Goal: Information Seeking & Learning: Learn about a topic

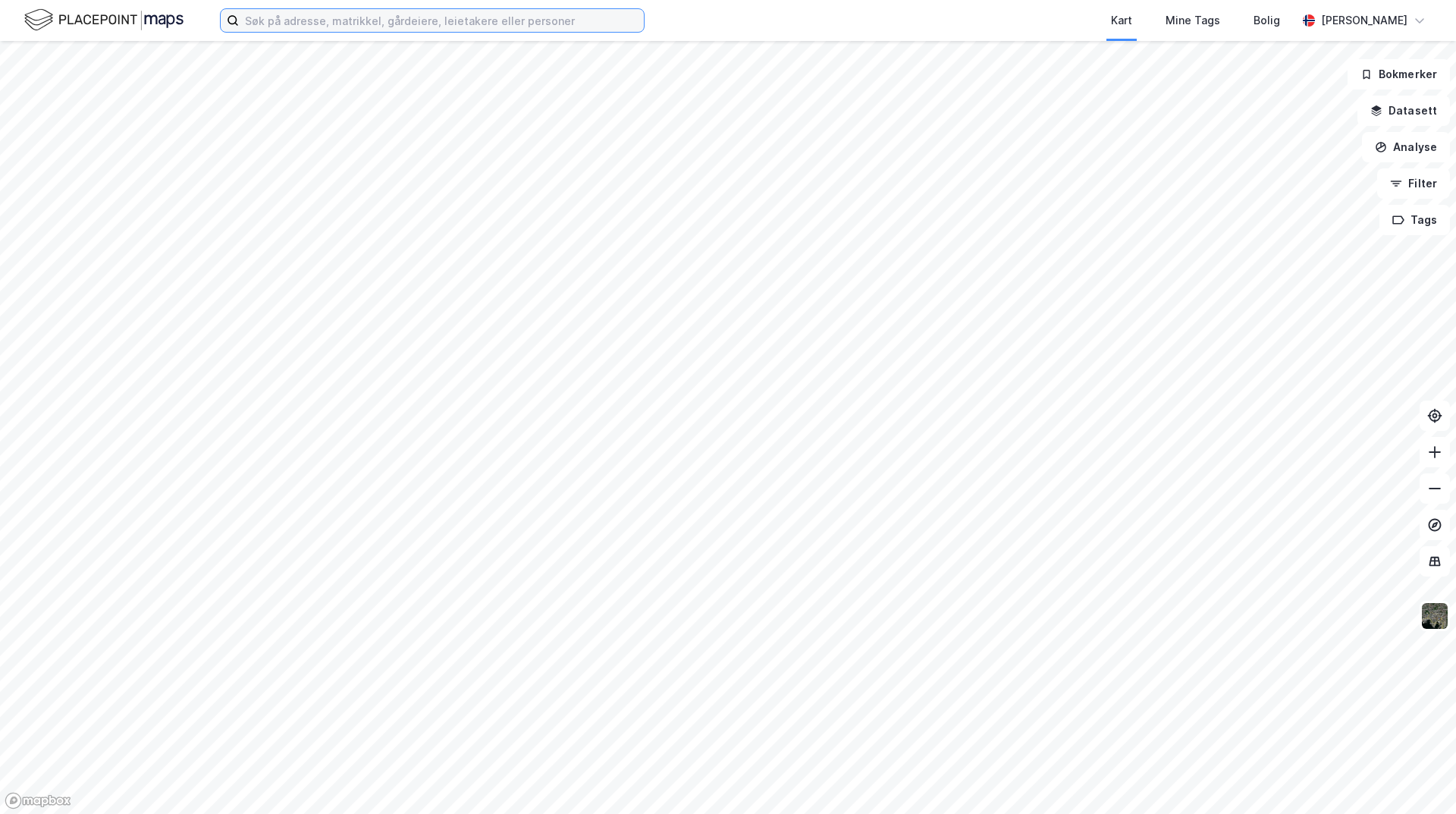
click at [344, 16] on input at bounding box center [441, 20] width 404 height 23
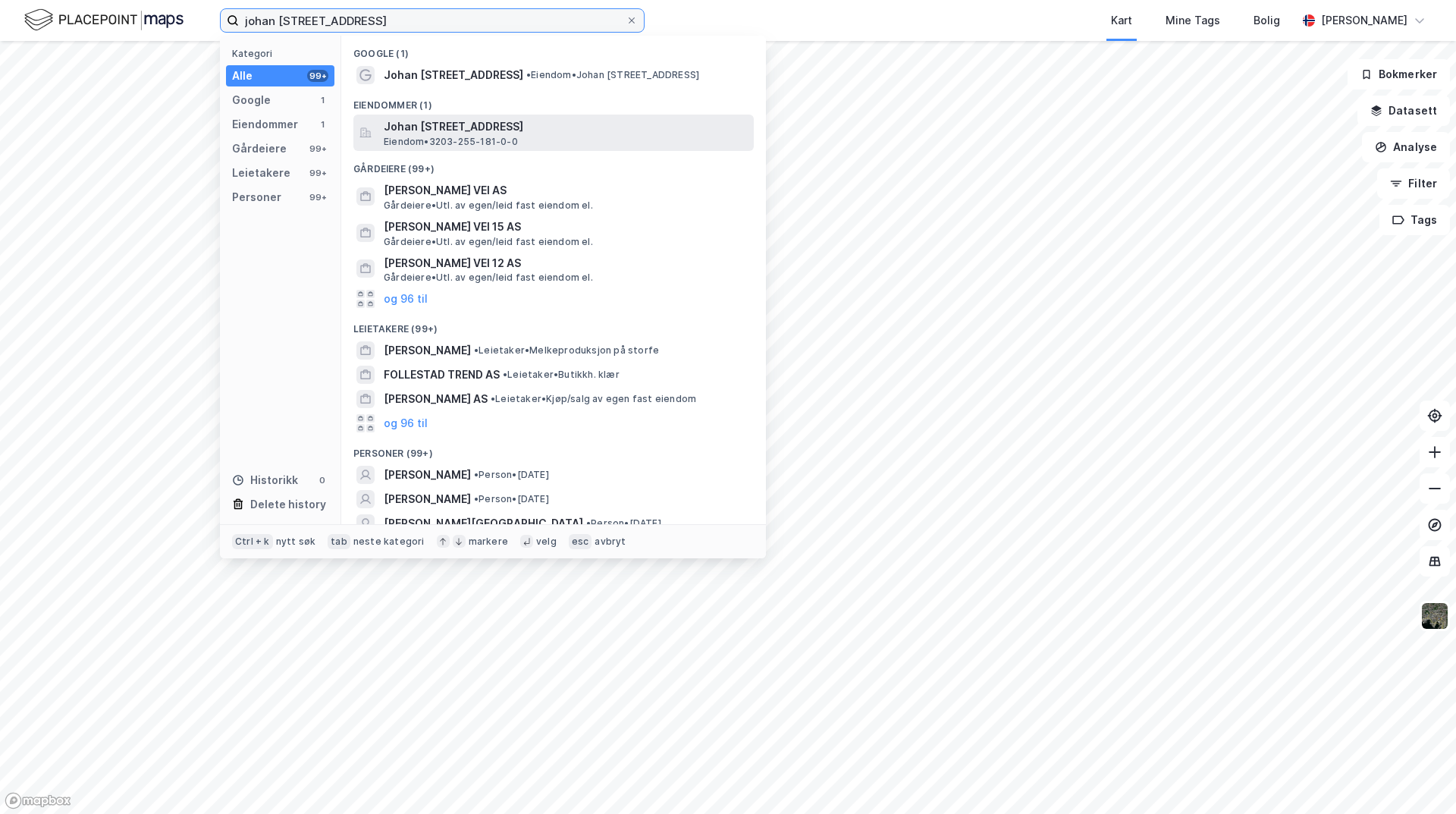
type input "johan [STREET_ADDRESS]"
click at [508, 136] on span "Eiendom • 3203-255-181-0-0" at bounding box center [451, 142] width 134 height 12
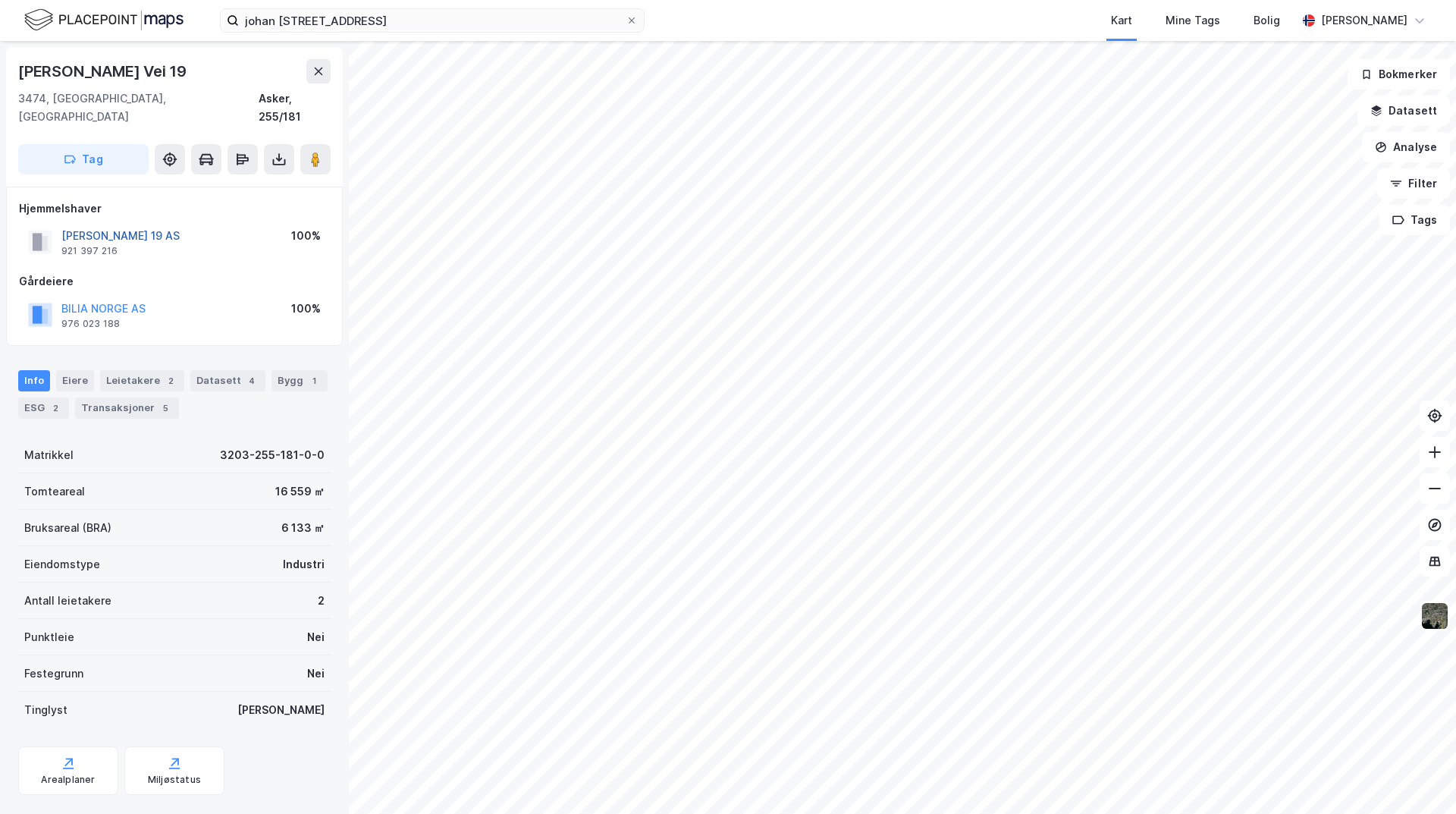
click at [0, 0] on button "[PERSON_NAME] 19 AS" at bounding box center [0, 0] width 0 height 0
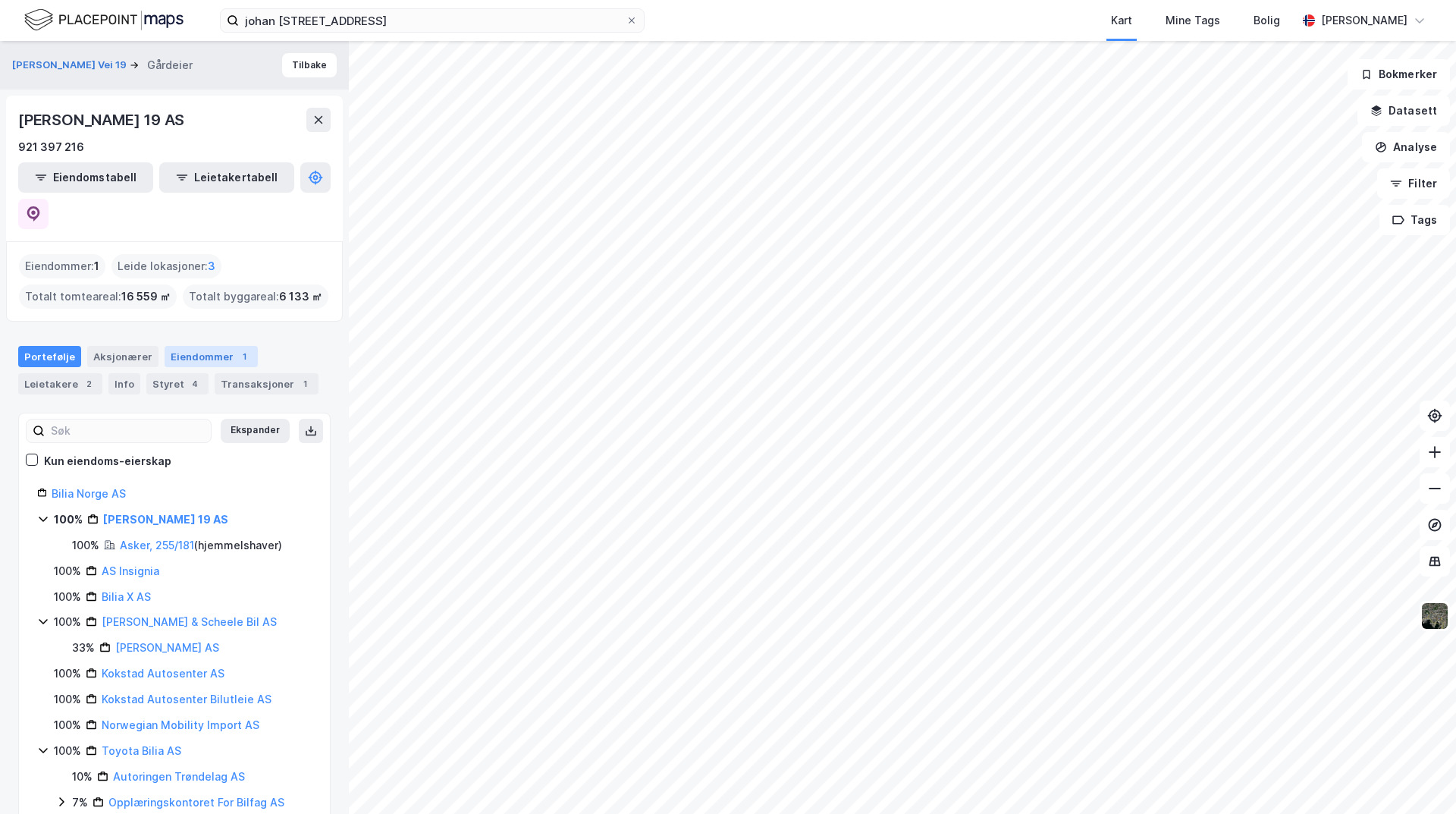
click at [194, 345] on div "Eiendommer 1" at bounding box center [211, 356] width 94 height 22
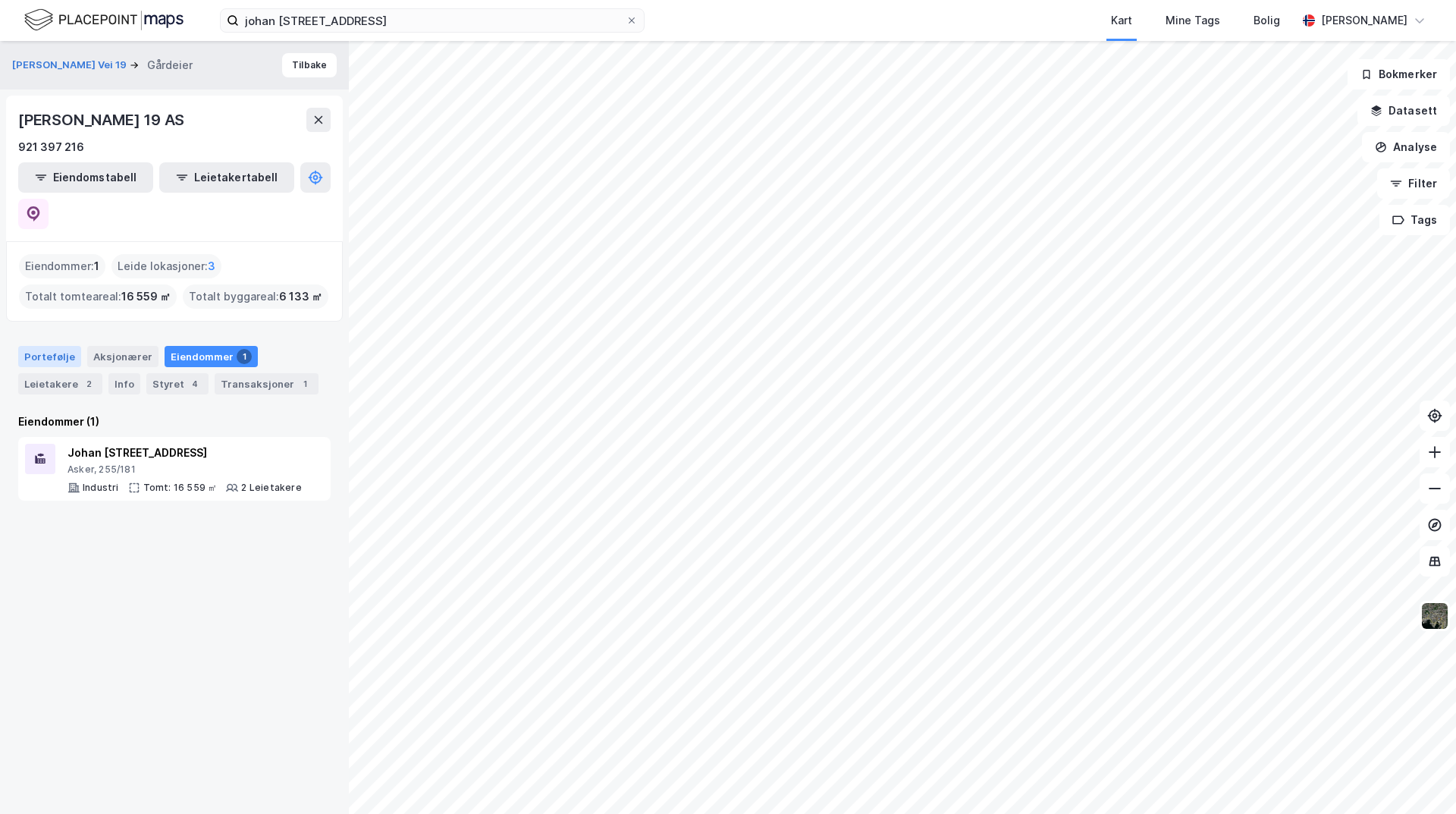
click at [58, 345] on div "Portefølje" at bounding box center [49, 356] width 63 height 22
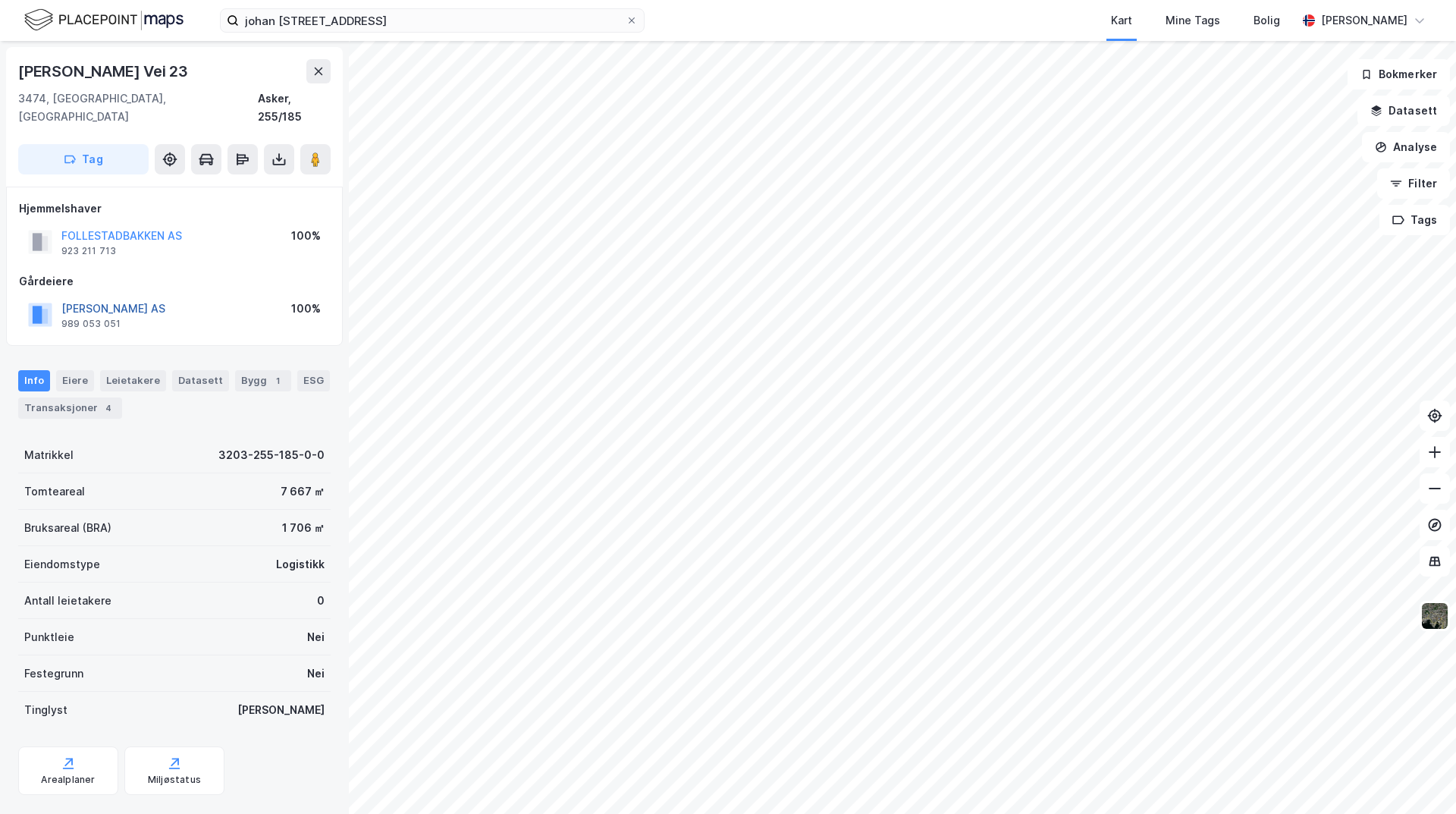
click at [0, 0] on button "[PERSON_NAME] AS" at bounding box center [0, 0] width 0 height 0
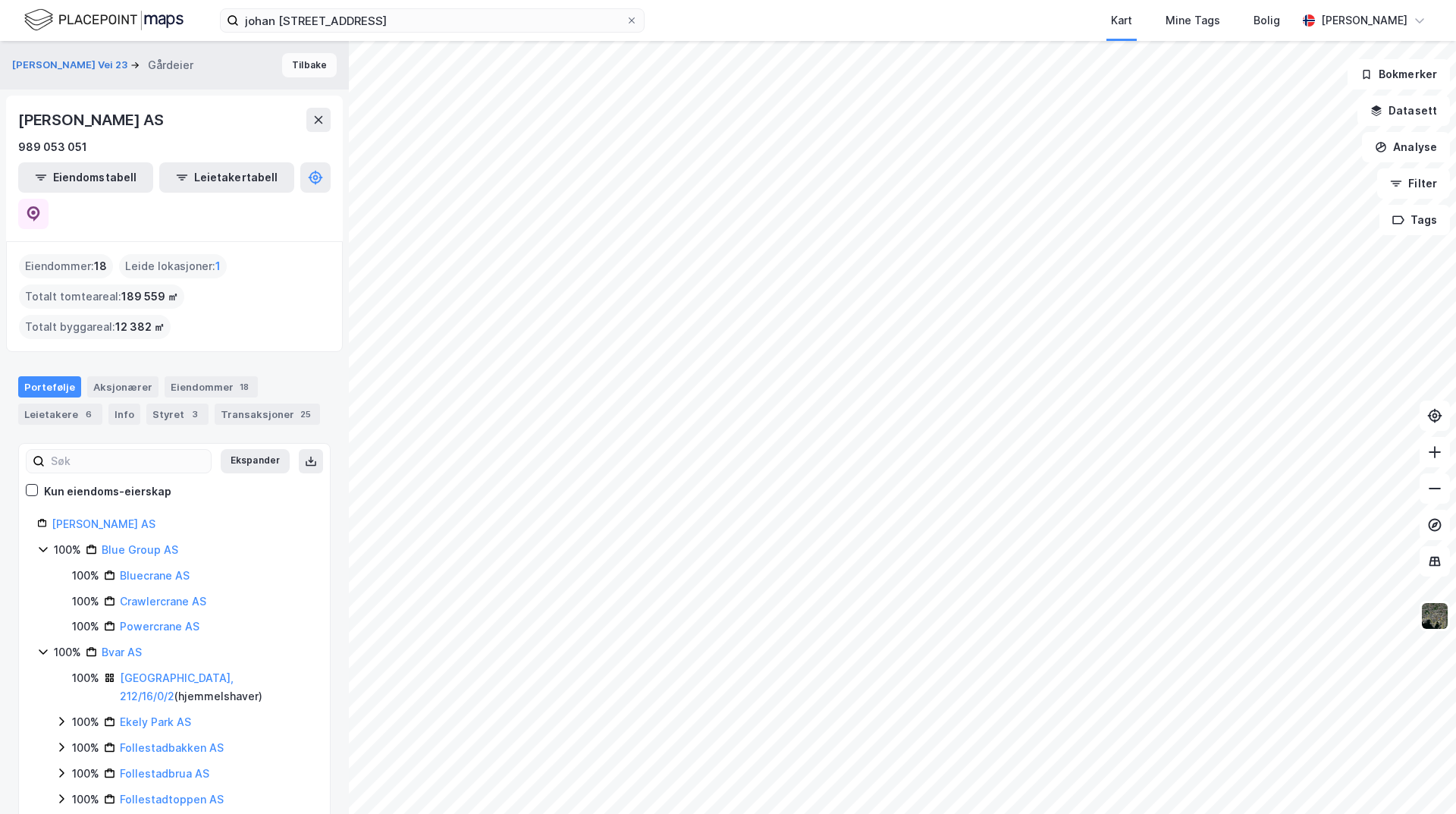
click at [307, 61] on button "Tilbake" at bounding box center [309, 65] width 54 height 25
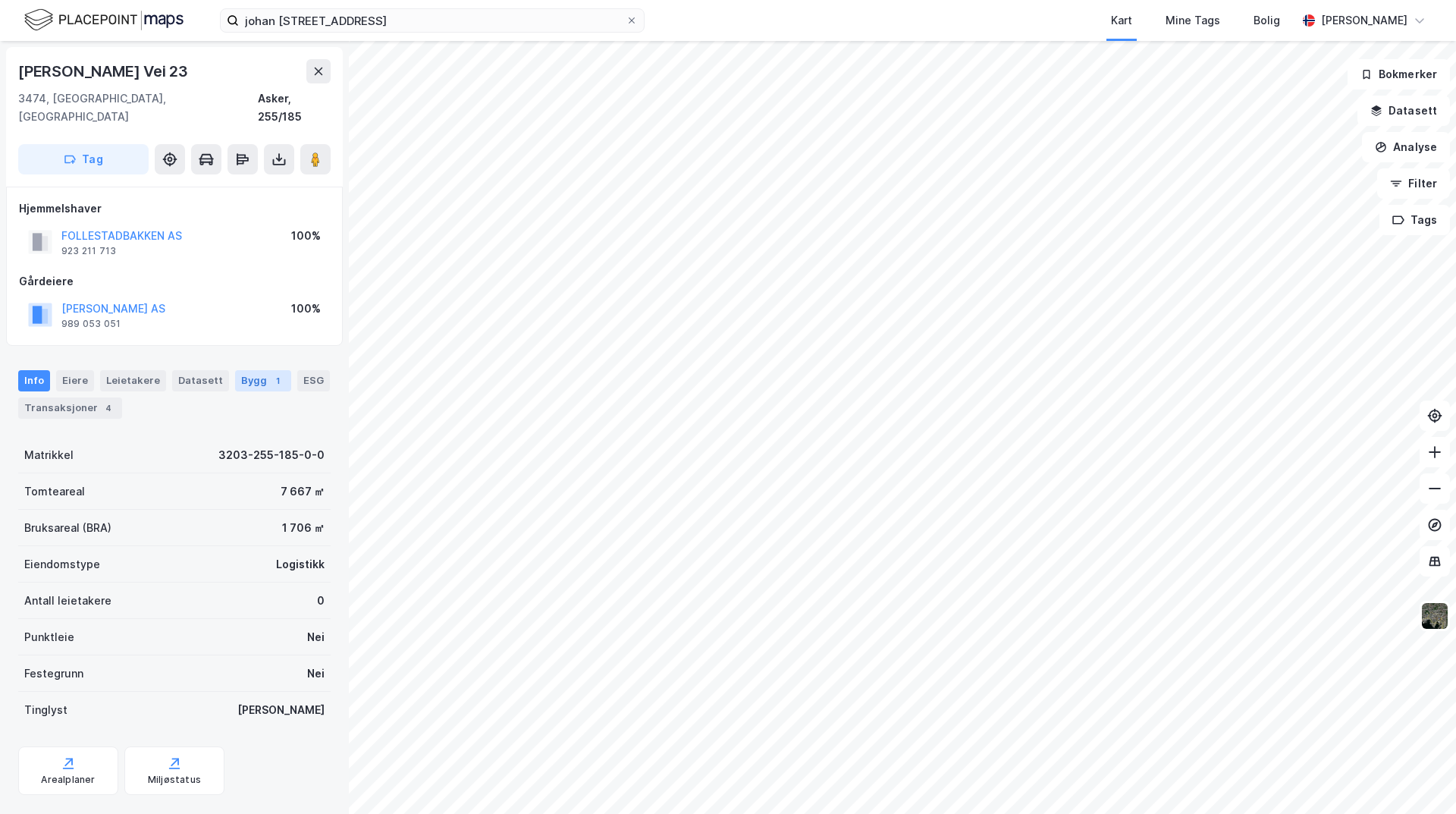
click at [236, 370] on div "Bygg 1" at bounding box center [262, 381] width 56 height 22
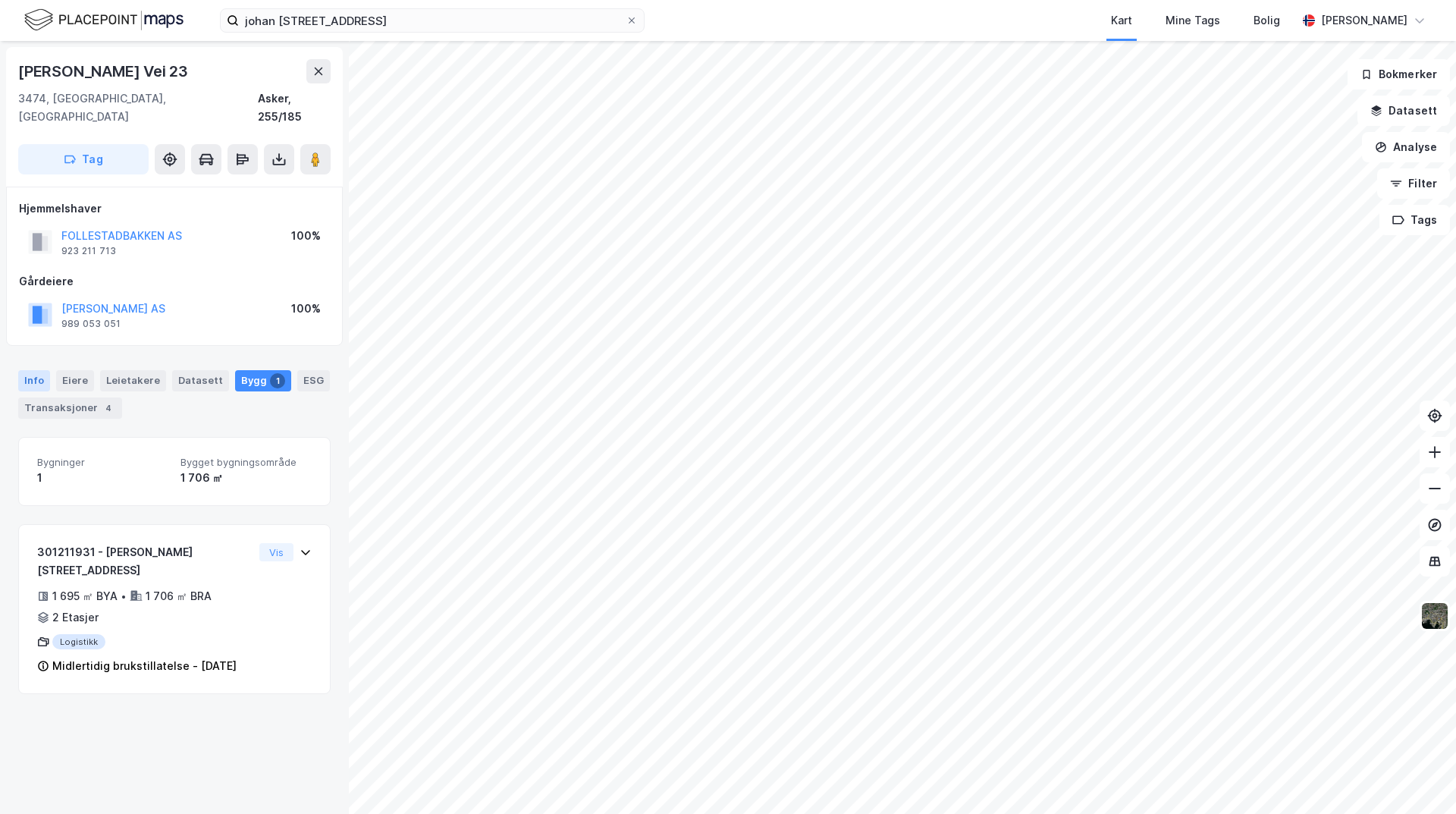
click at [43, 370] on div "Info" at bounding box center [34, 381] width 32 height 22
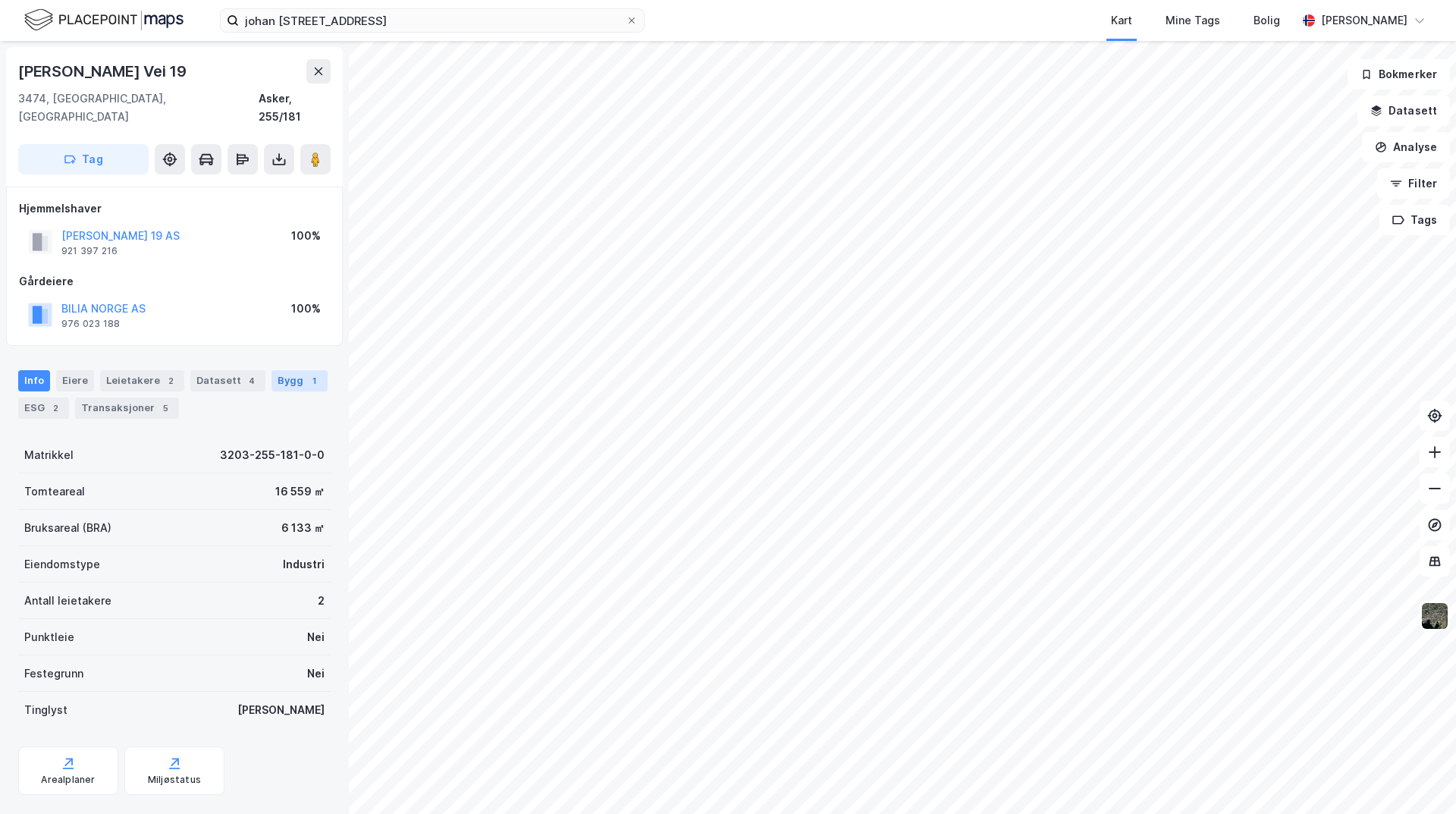
click at [280, 370] on div "Bygg 1" at bounding box center [299, 381] width 56 height 22
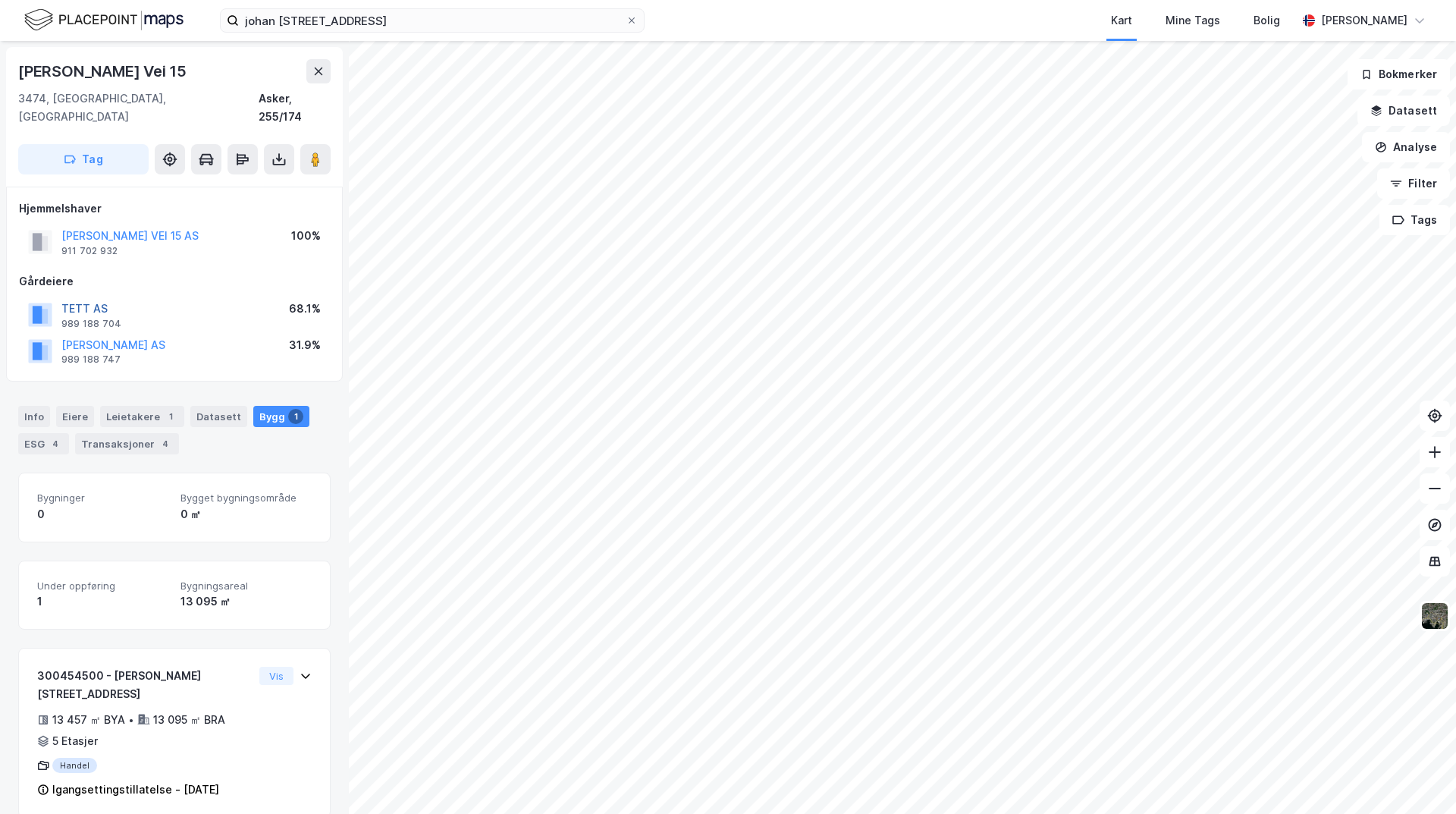
click at [0, 0] on button "TETT AS" at bounding box center [0, 0] width 0 height 0
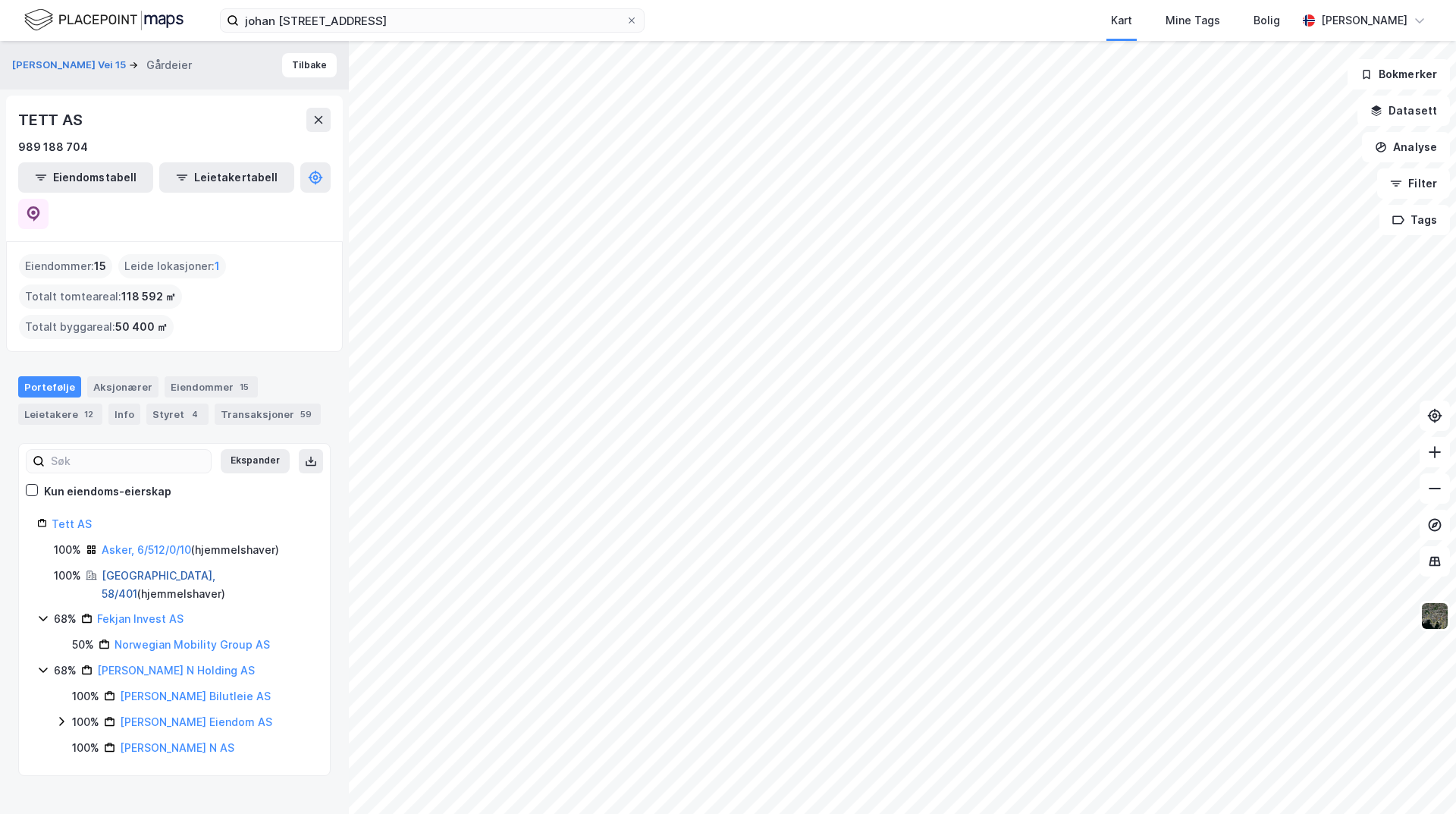
click at [130, 568] on link "[GEOGRAPHIC_DATA], 58/401" at bounding box center [158, 584] width 113 height 32
